Goal: Find contact information: Find contact information

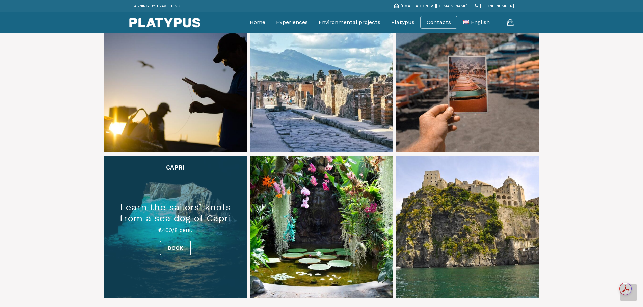
scroll to position [371, 0]
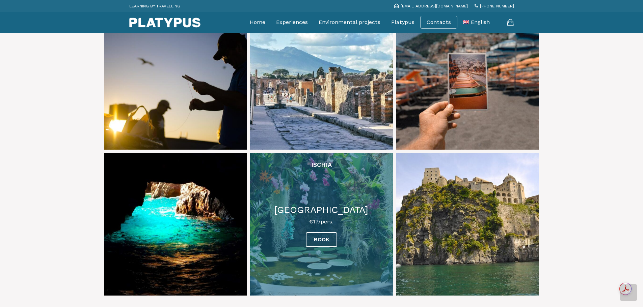
click at [290, 205] on link at bounding box center [321, 224] width 143 height 143
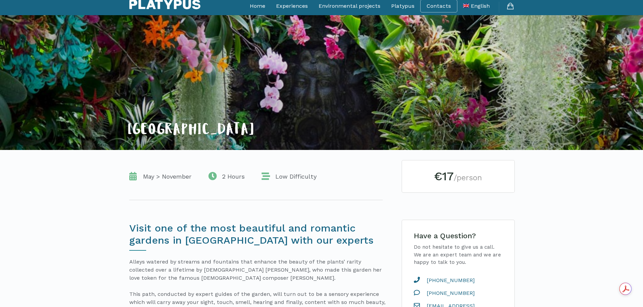
scroll to position [101, 0]
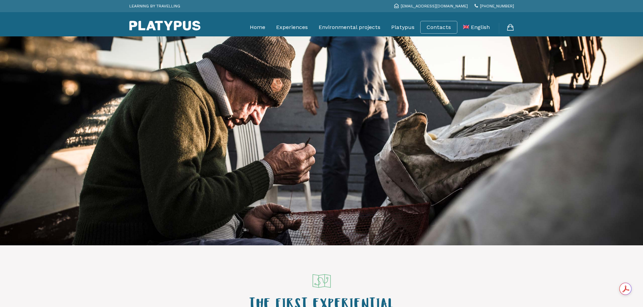
scroll to position [371, 0]
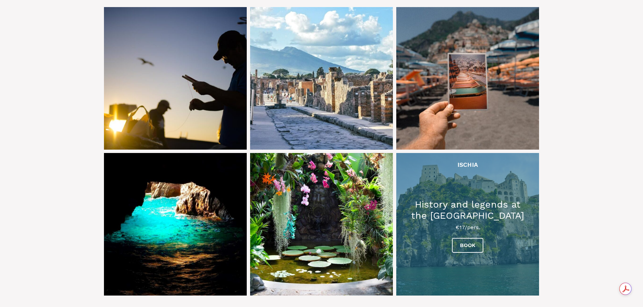
click at [454, 189] on link at bounding box center [467, 224] width 143 height 143
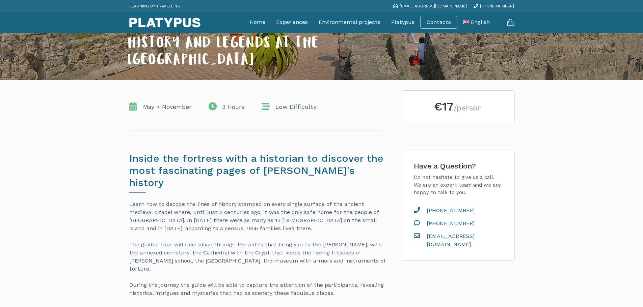
scroll to position [101, 0]
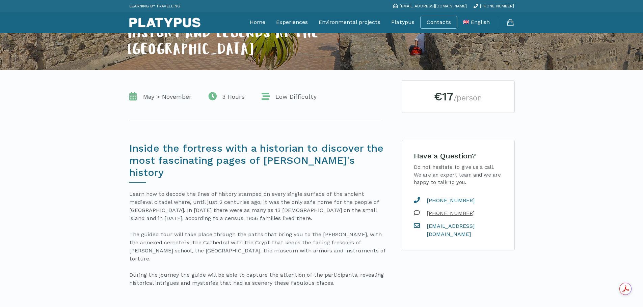
click at [440, 213] on span "[PHONE_NUMBER]" at bounding box center [447, 214] width 53 height 8
